Goal: Transaction & Acquisition: Book appointment/travel/reservation

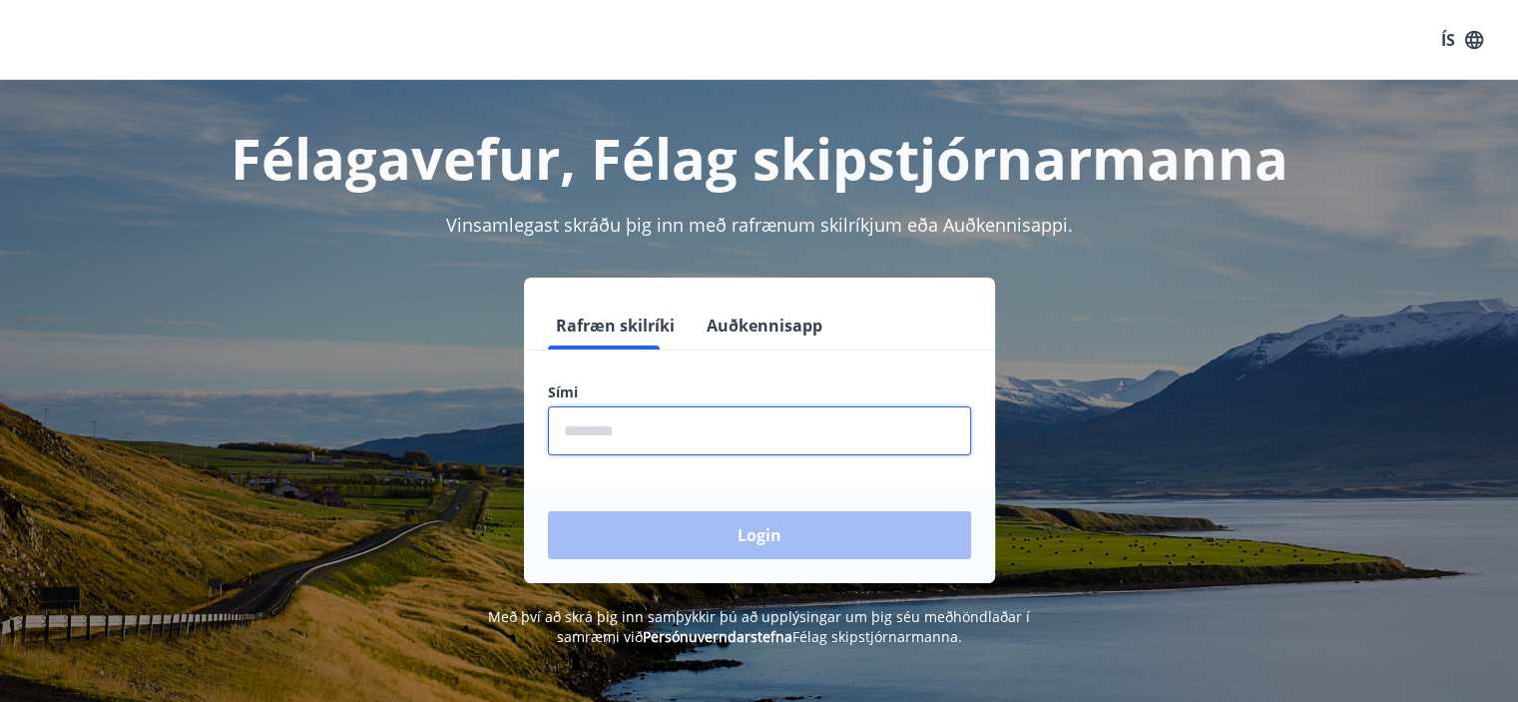
click at [727, 442] on input "phone" at bounding box center [759, 430] width 423 height 49
type input "********"
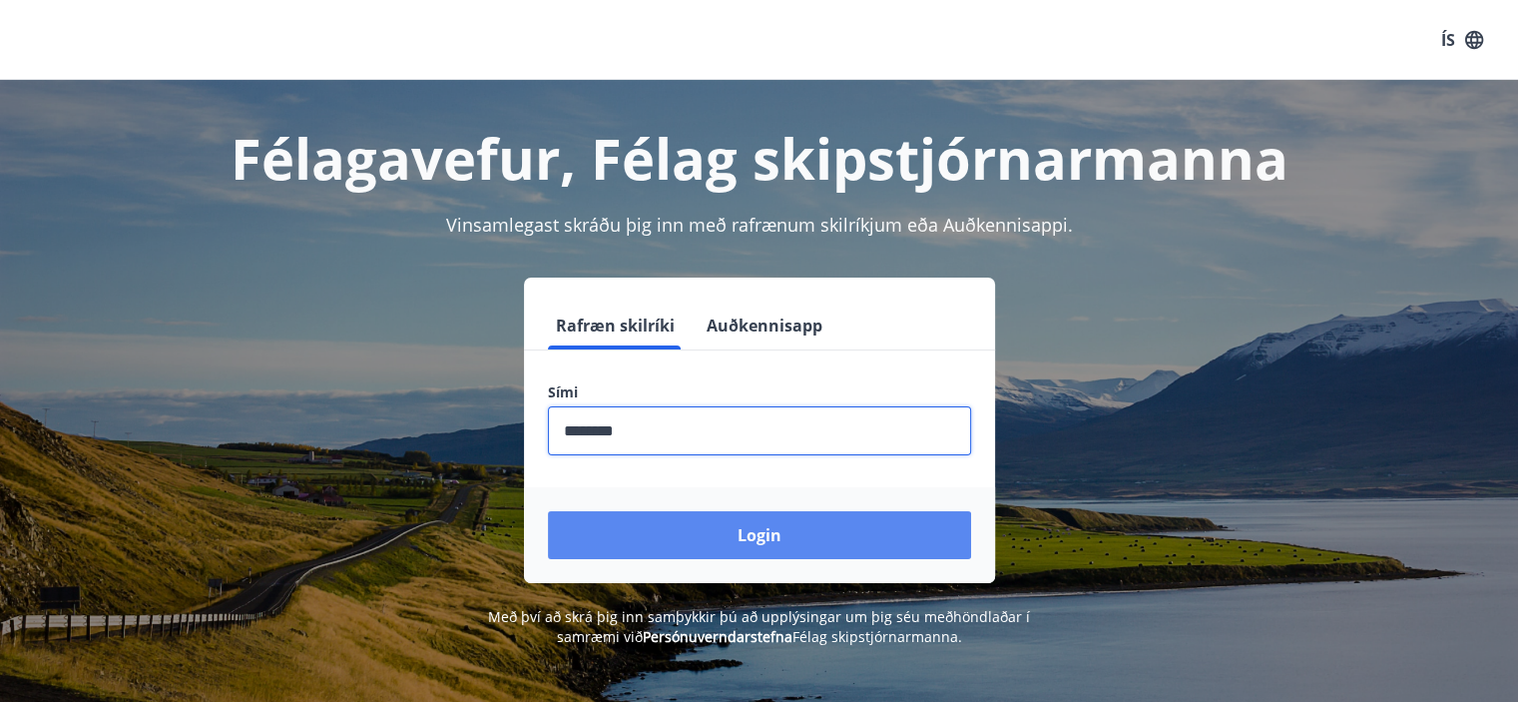
click at [741, 535] on button "Login" at bounding box center [759, 535] width 423 height 48
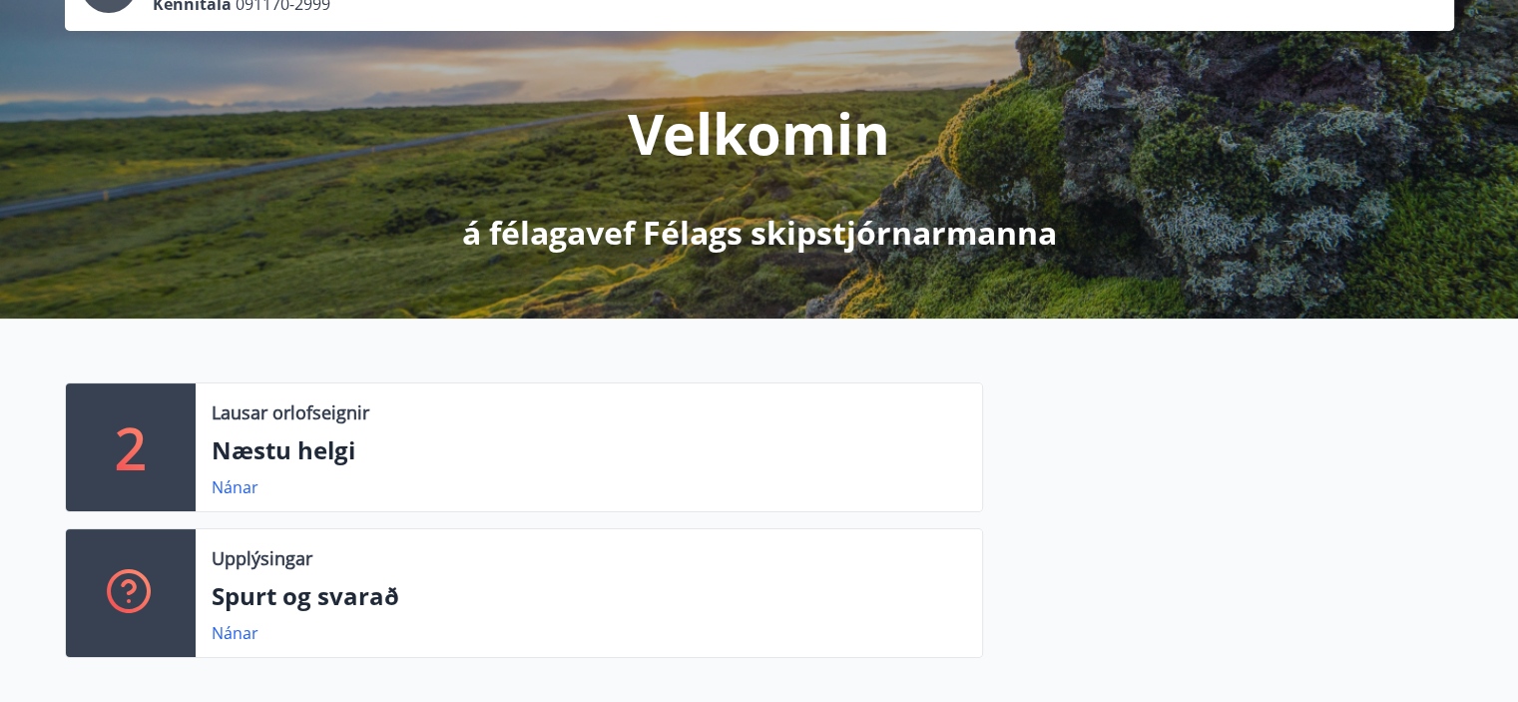
scroll to position [200, 0]
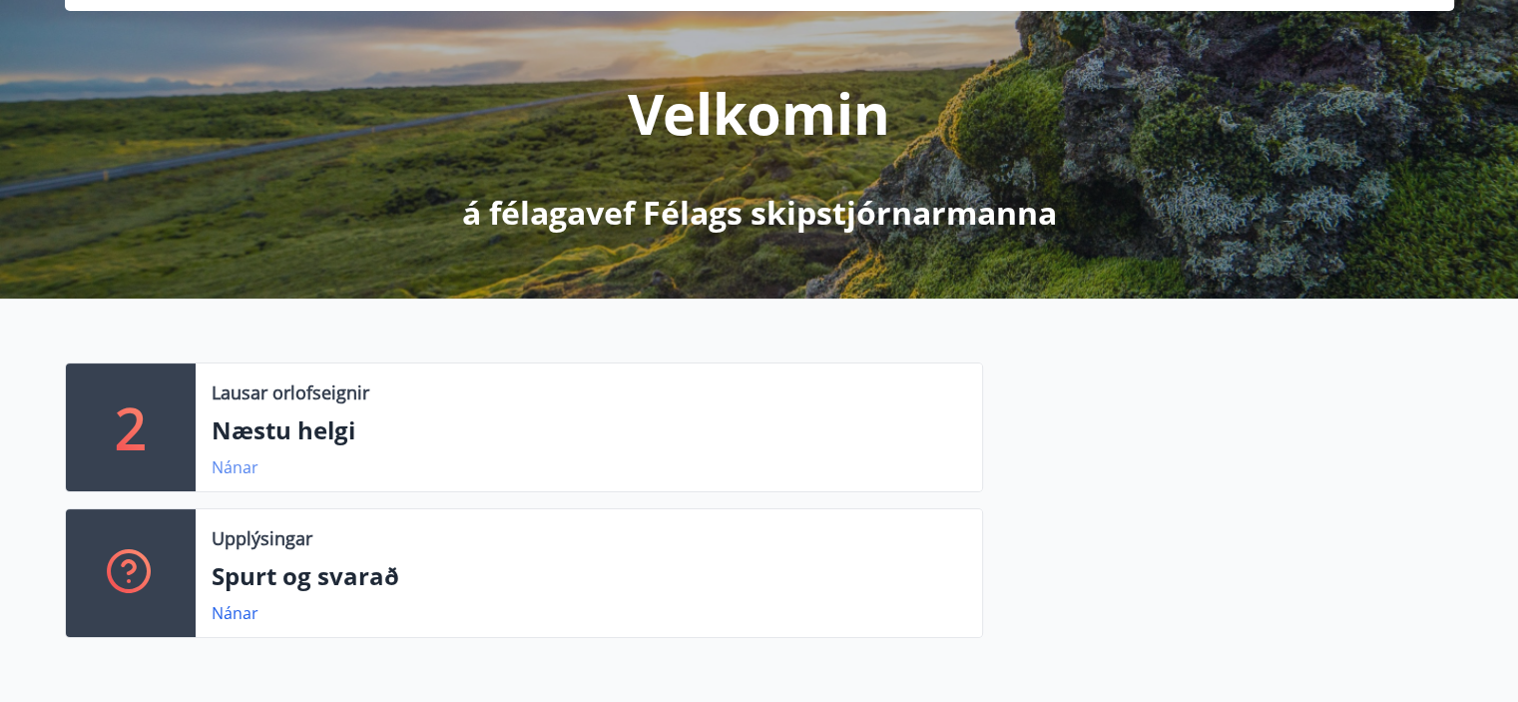
click at [250, 465] on link "Nánar" at bounding box center [235, 467] width 47 height 22
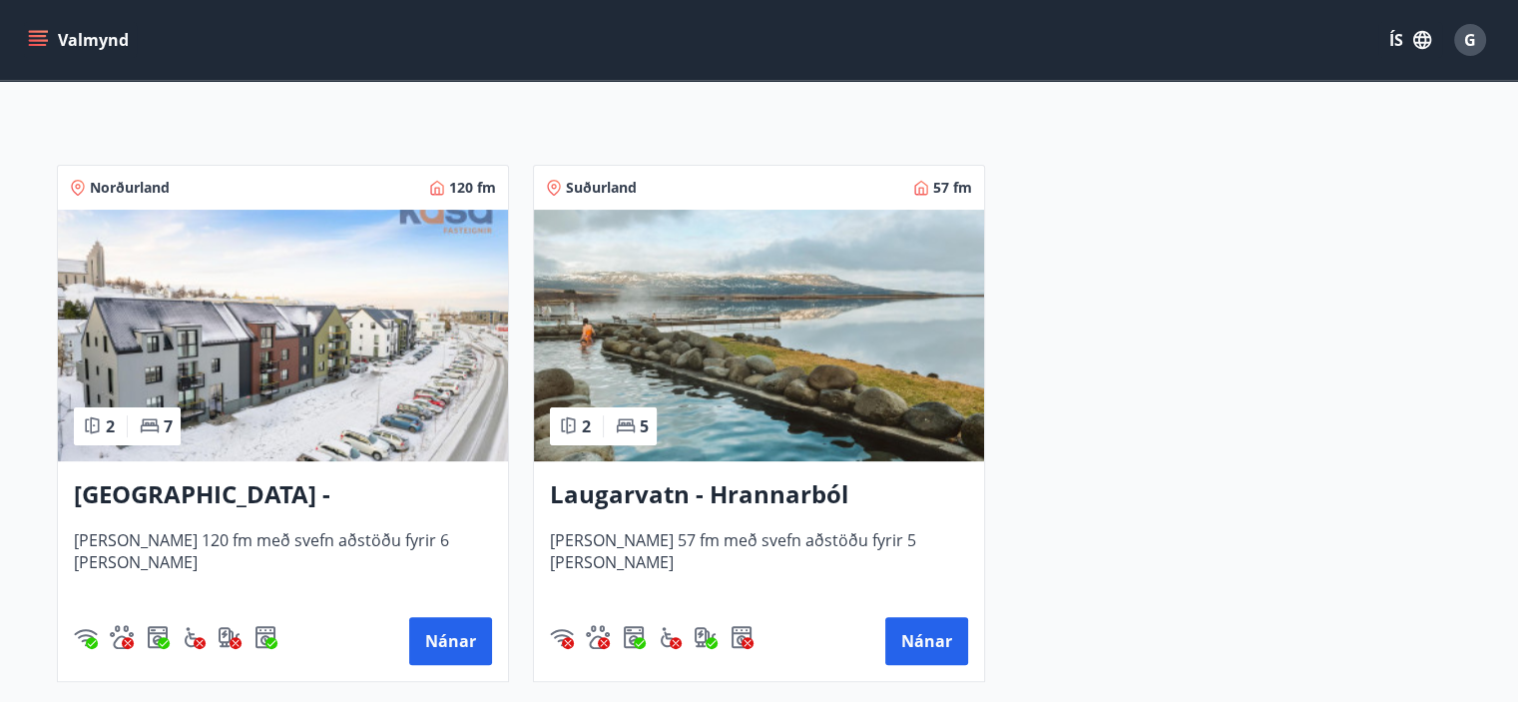
scroll to position [399, 0]
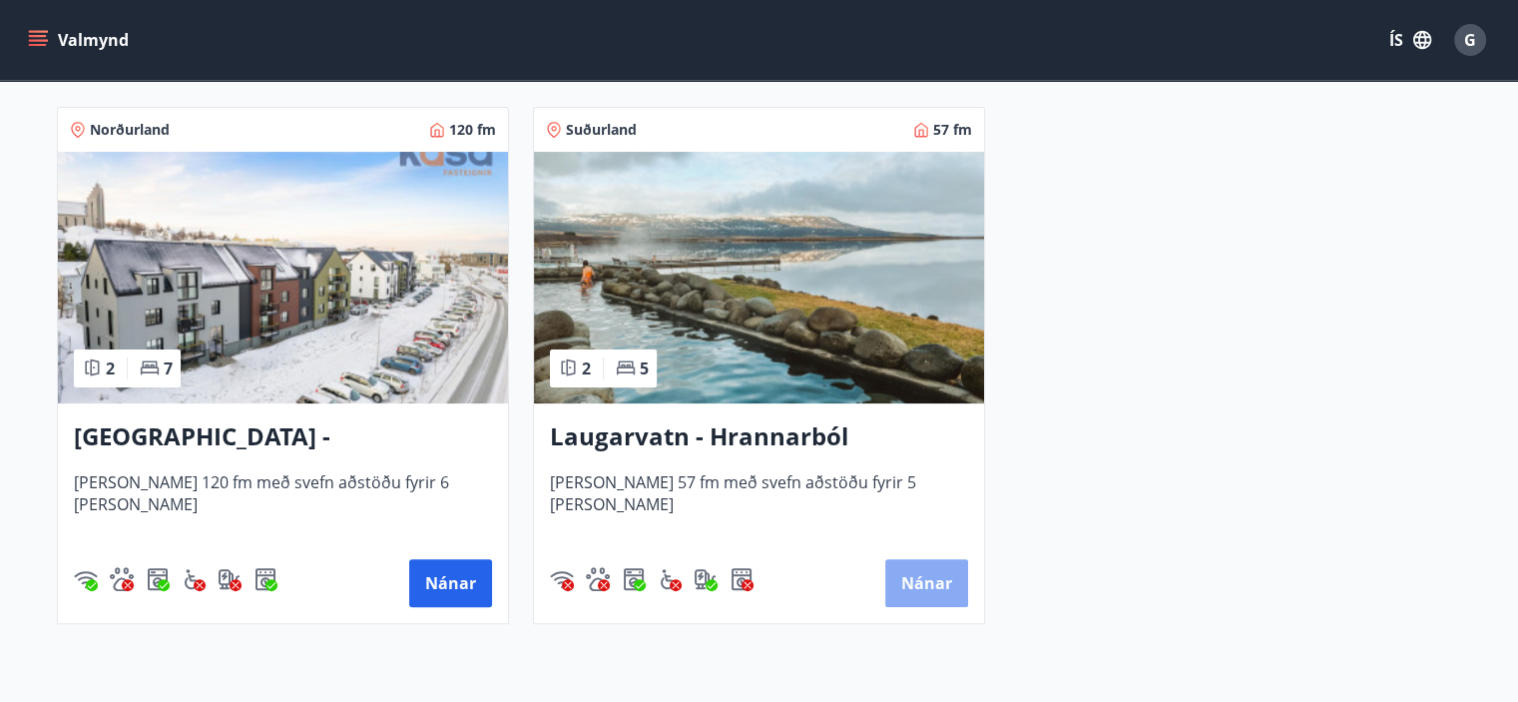
click at [934, 582] on button "Nánar" at bounding box center [926, 583] width 83 height 48
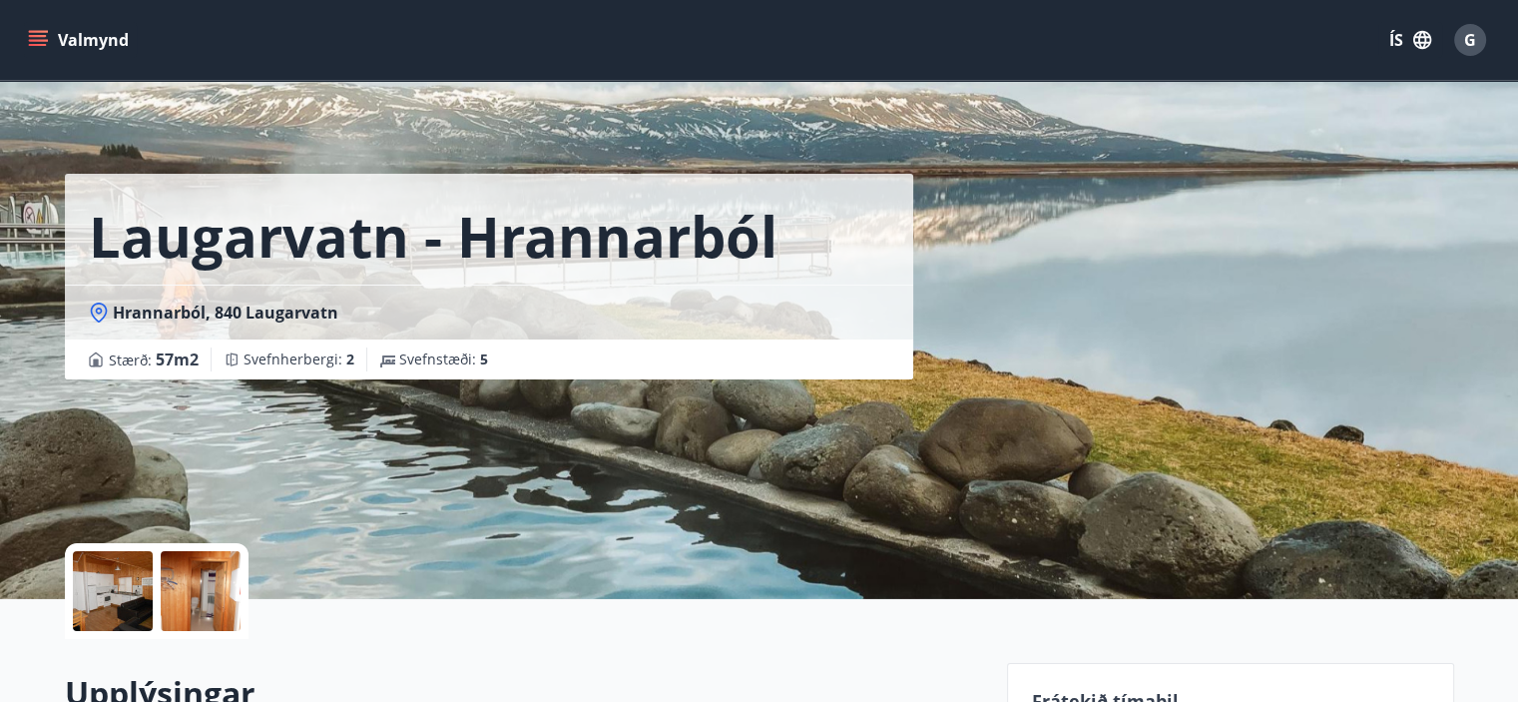
click at [131, 578] on div at bounding box center [113, 591] width 80 height 80
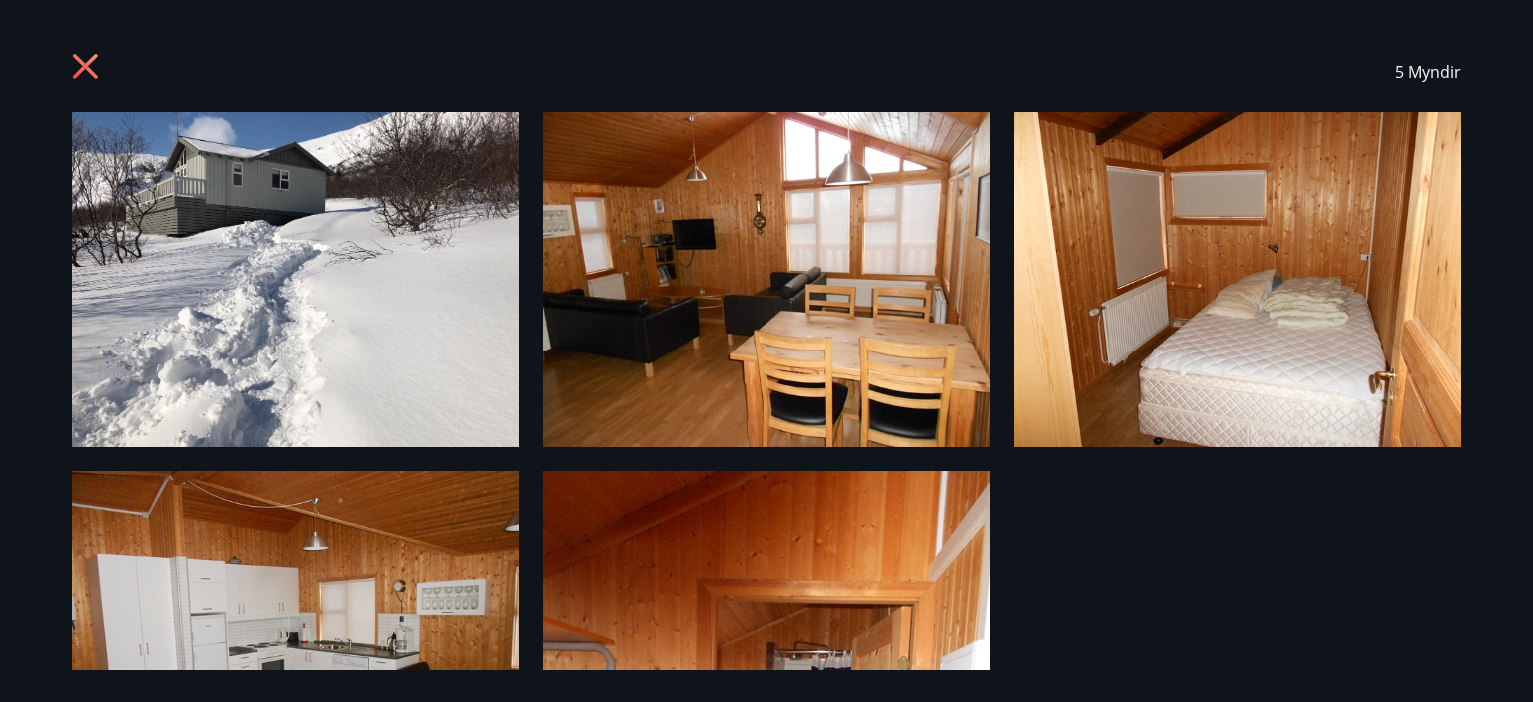
click at [267, 290] on img at bounding box center [295, 279] width 447 height 335
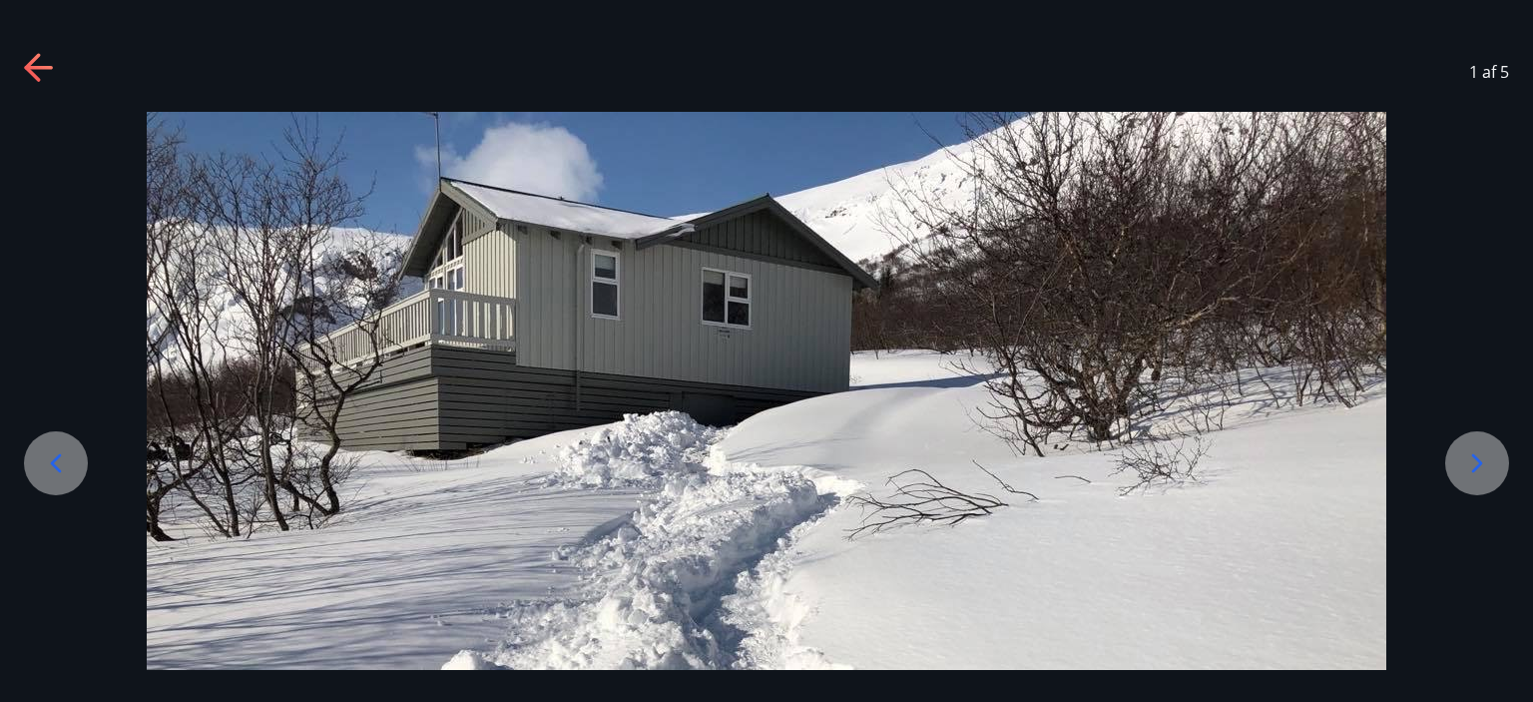
click at [1471, 456] on icon at bounding box center [1477, 463] width 32 height 32
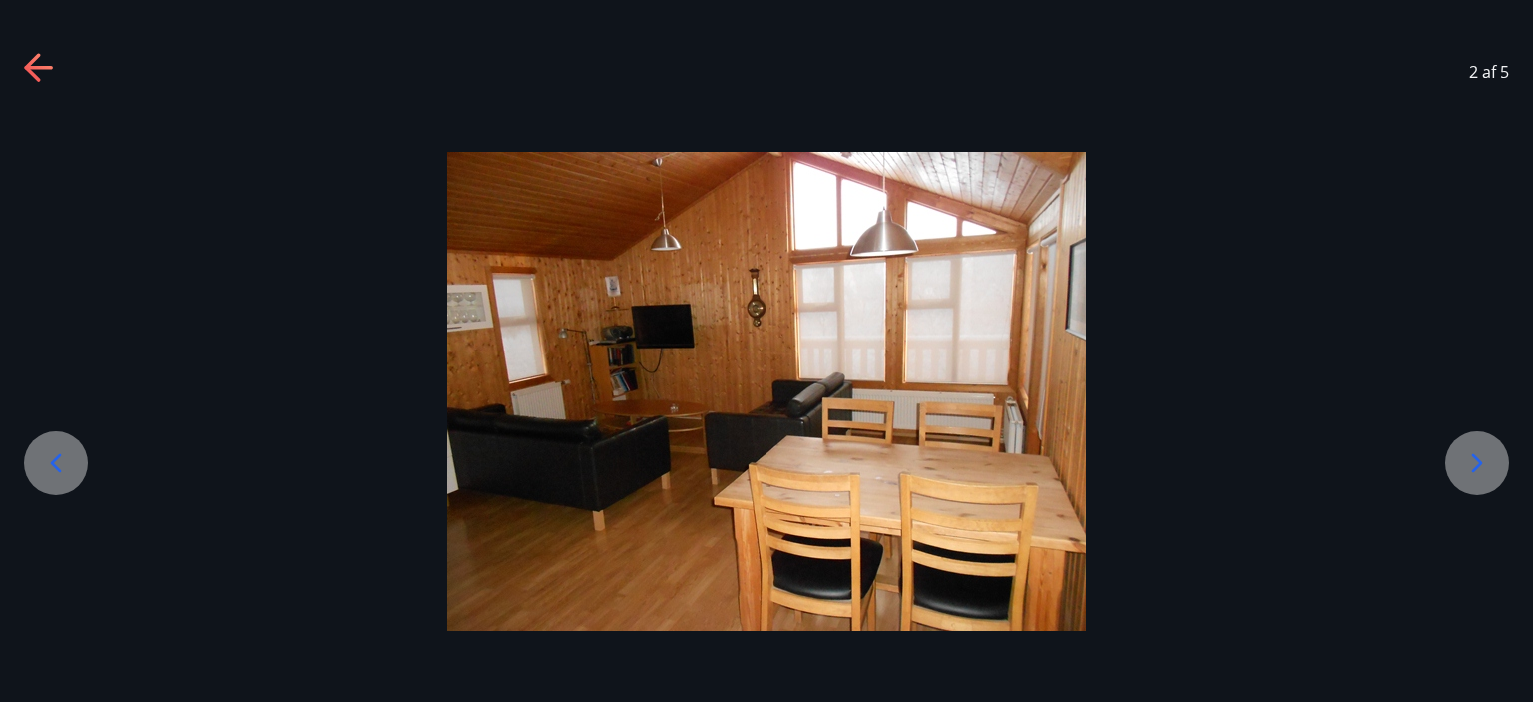
click at [1471, 456] on icon at bounding box center [1477, 463] width 32 height 32
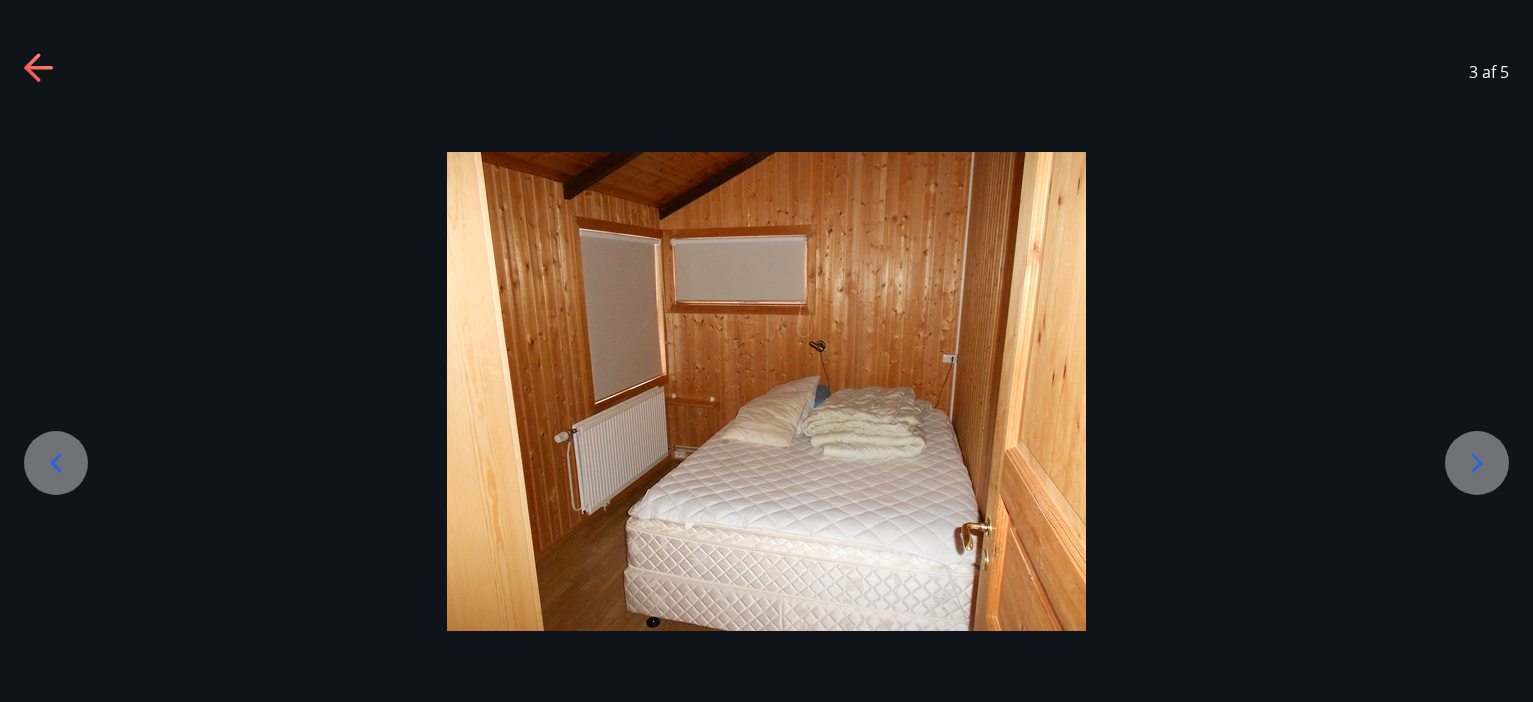
click at [1471, 456] on icon at bounding box center [1477, 463] width 32 height 32
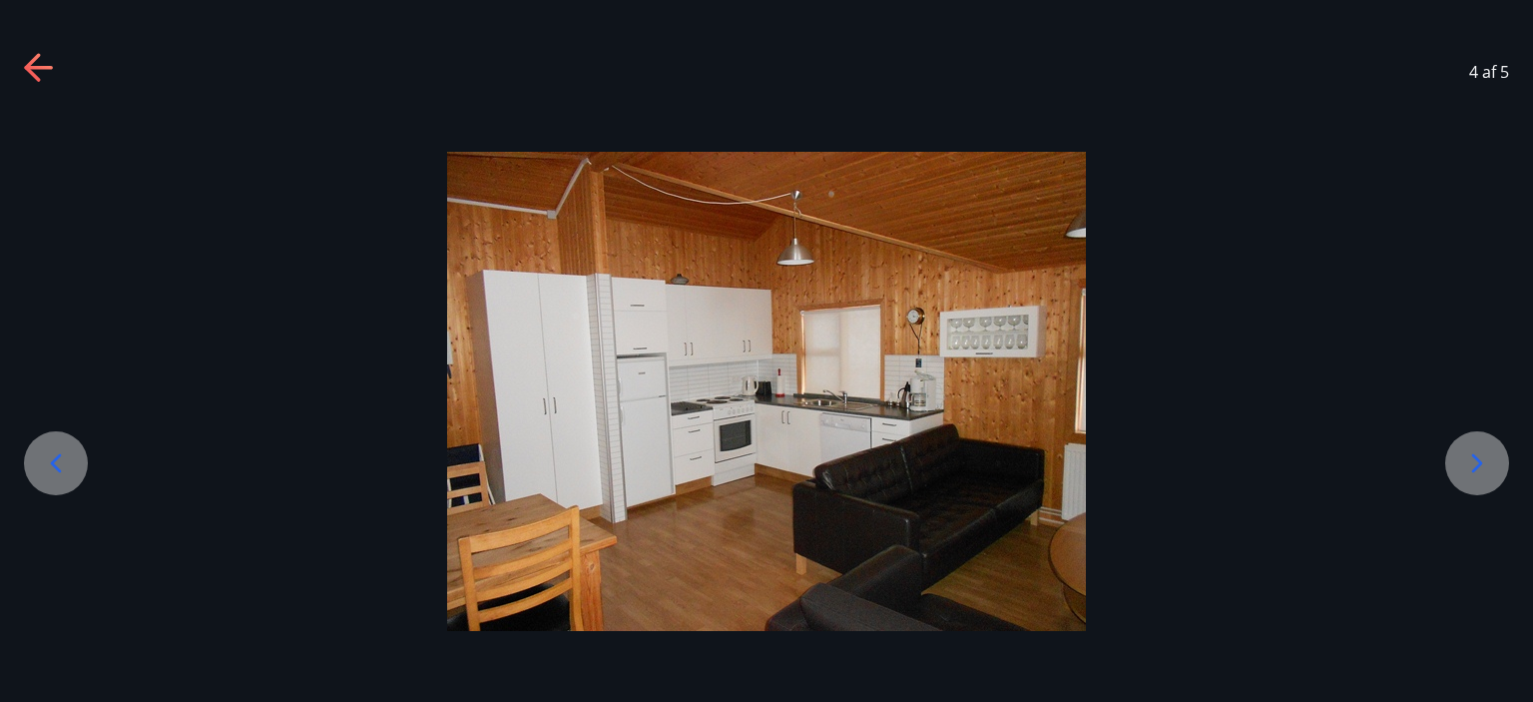
click at [1471, 456] on icon at bounding box center [1477, 463] width 32 height 32
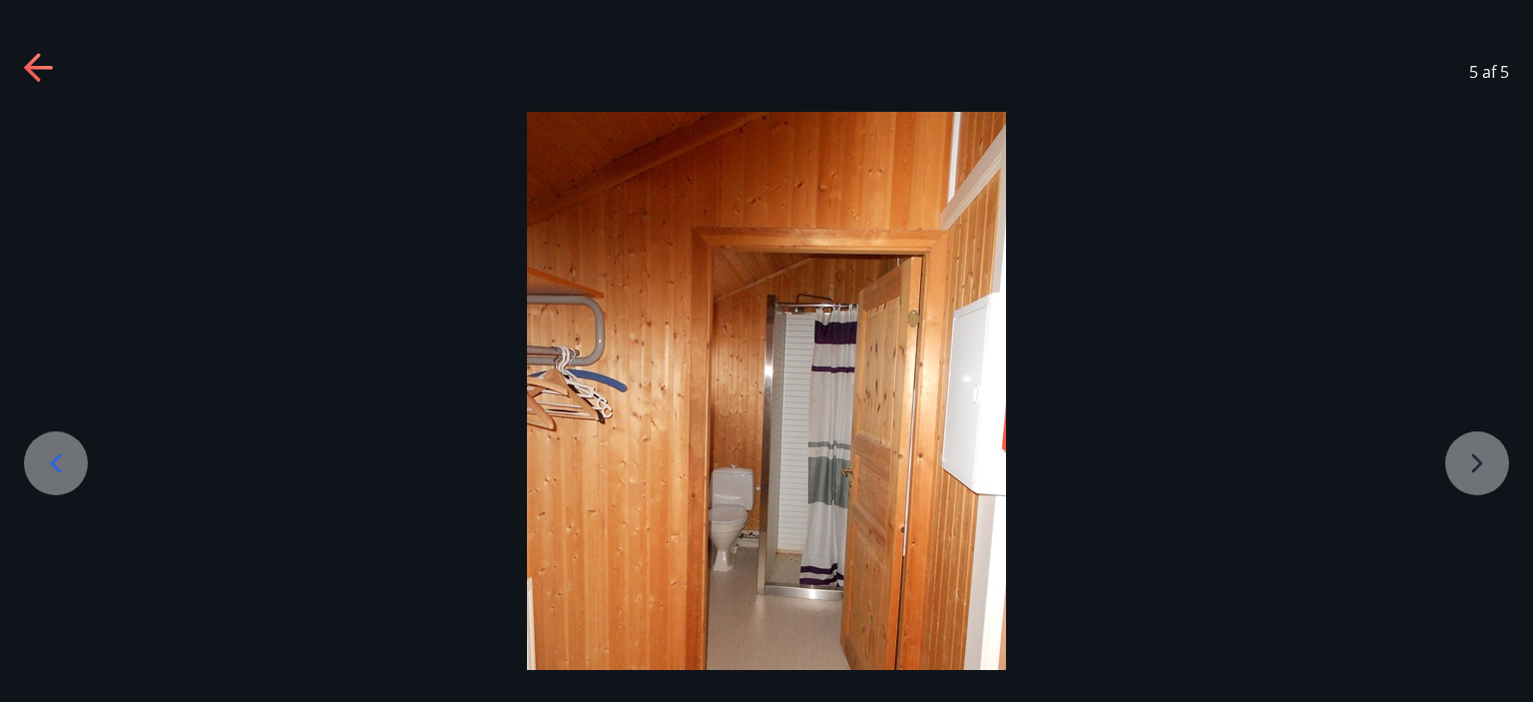
click at [1471, 456] on div at bounding box center [766, 431] width 1533 height 639
click at [1472, 457] on div at bounding box center [766, 431] width 1533 height 639
click at [54, 460] on icon at bounding box center [56, 462] width 11 height 19
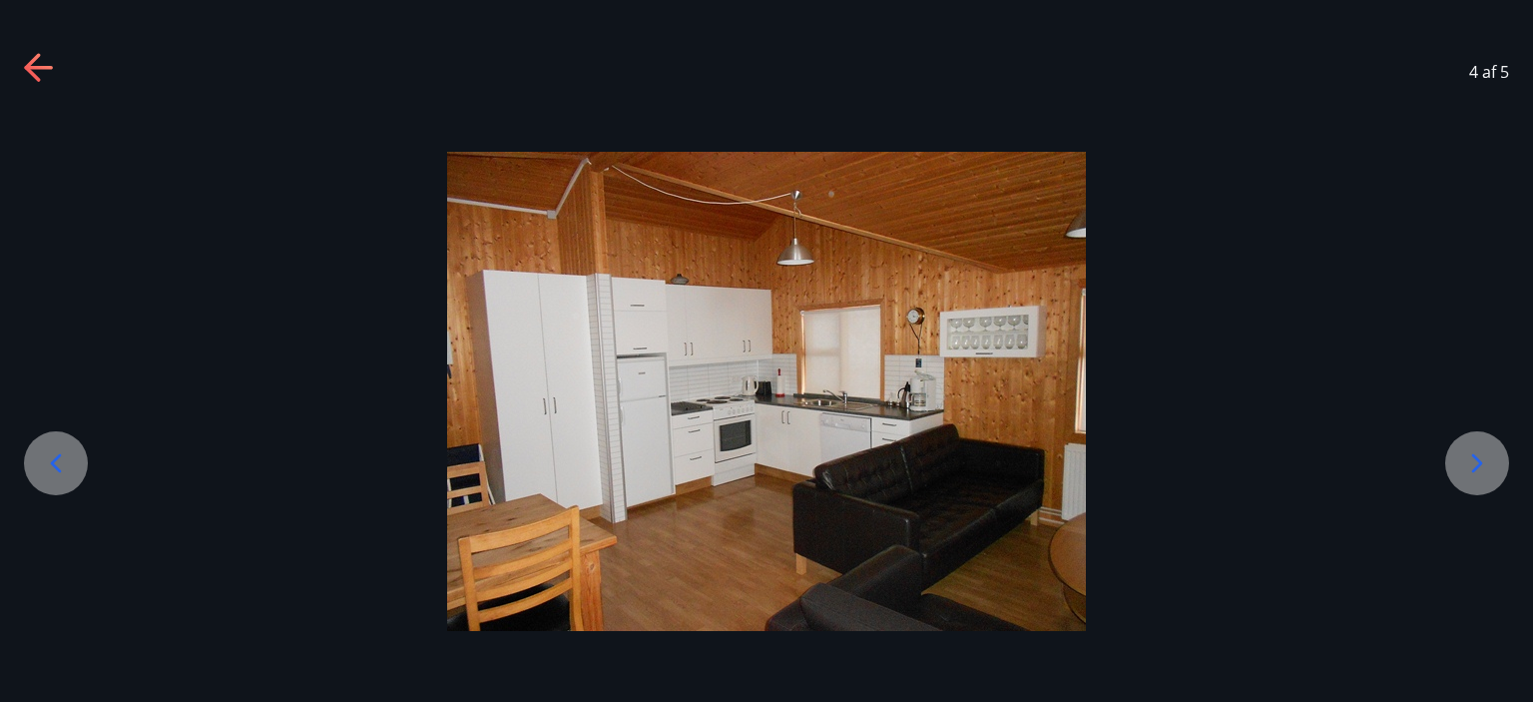
click at [54, 460] on icon at bounding box center [56, 462] width 11 height 19
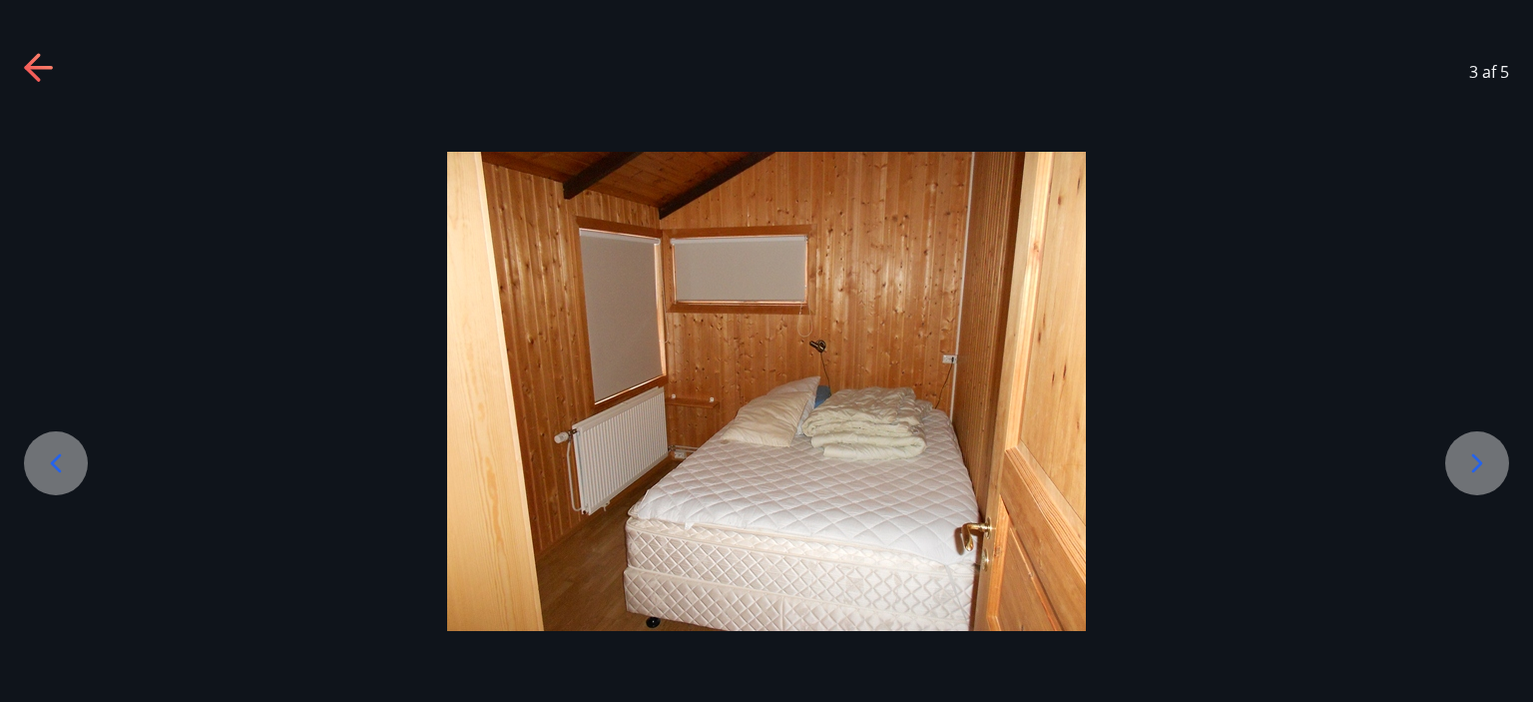
click at [54, 460] on icon at bounding box center [56, 462] width 11 height 19
